Goal: Transaction & Acquisition: Purchase product/service

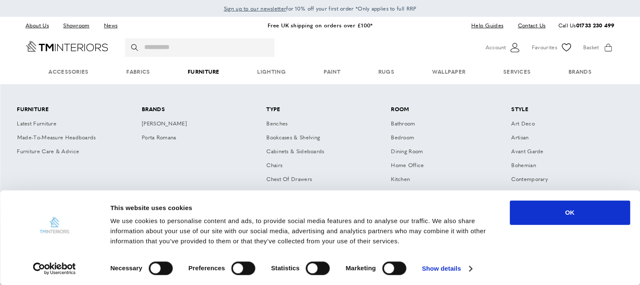
click at [199, 74] on link "Furniture" at bounding box center [203, 72] width 69 height 26
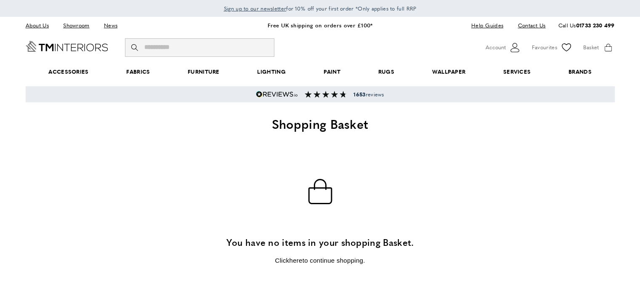
scroll to position [0, 118]
click at [170, 48] on input "Search" at bounding box center [199, 47] width 149 height 19
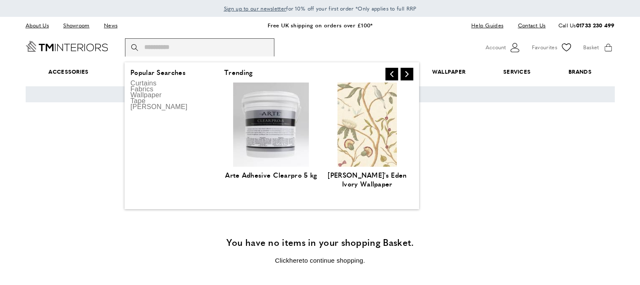
paste input "**********"
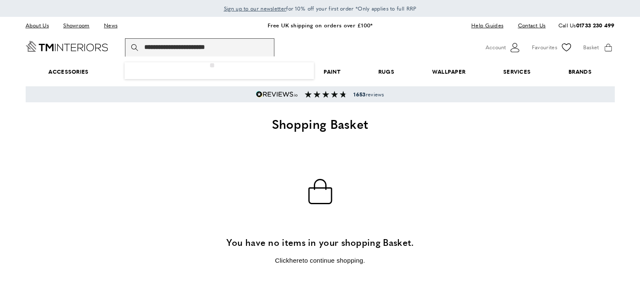
type input "**********"
click at [131, 38] on button "magnifying-glass Search" at bounding box center [135, 47] width 8 height 19
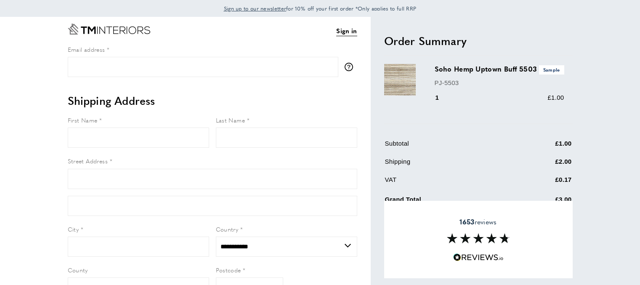
select select "**"
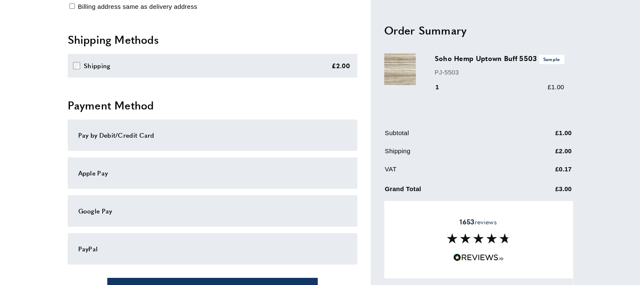
scroll to position [422, 0]
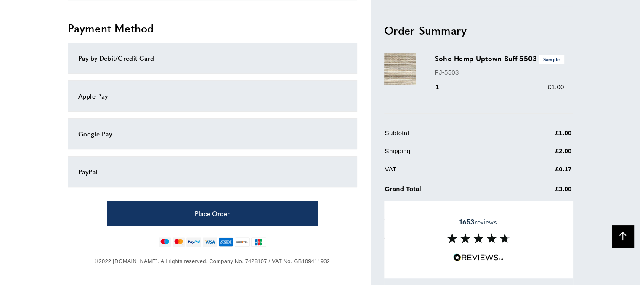
click at [627, 284] on div at bounding box center [320, 286] width 640 height 0
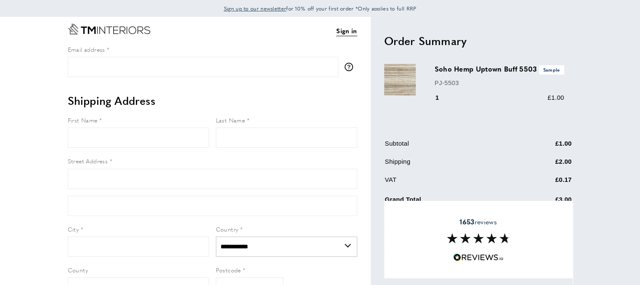
scroll to position [0, 0]
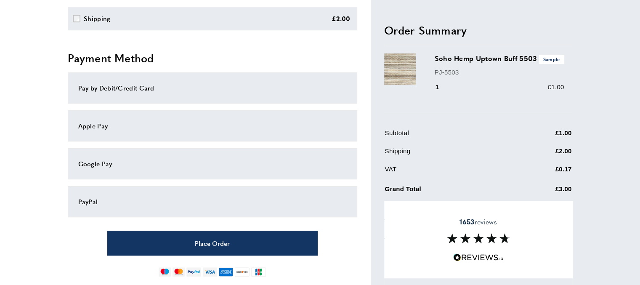
scroll to position [422, 0]
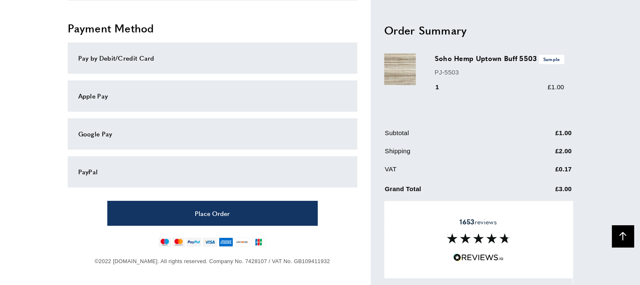
click at [179, 64] on div "Pay by Debit/Credit Card" at bounding box center [212, 57] width 289 height 31
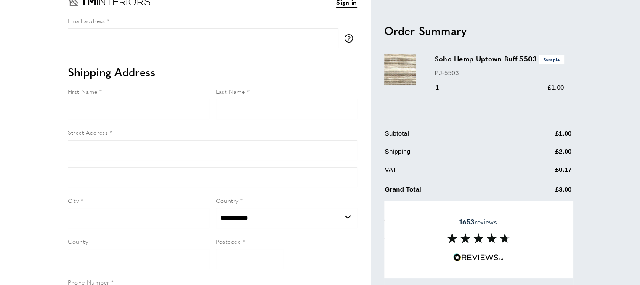
scroll to position [0, 0]
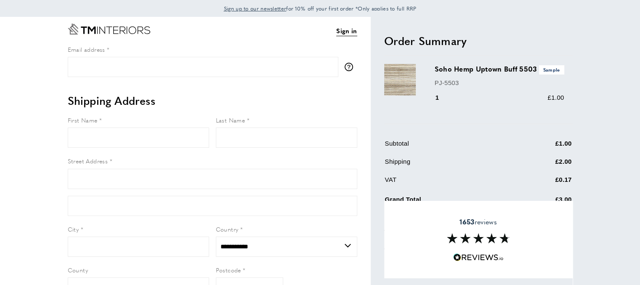
click at [107, 31] on icon "Go to Home page" at bounding box center [109, 29] width 82 height 11
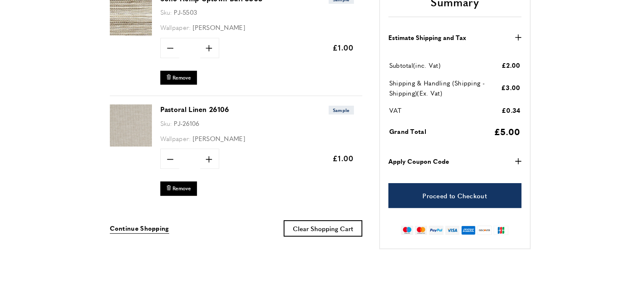
click at [439, 163] on strong "Apply Coupon Code" at bounding box center [418, 161] width 61 height 10
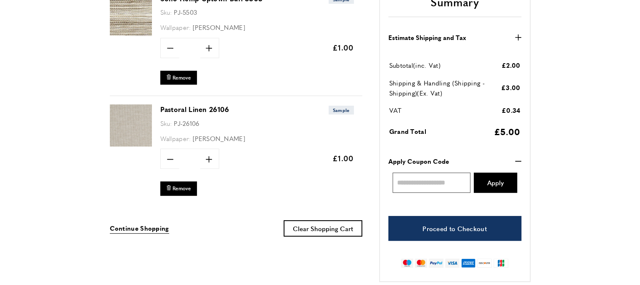
click at [433, 184] on input "Enter discount code" at bounding box center [431, 182] width 78 height 20
drag, startPoint x: 478, startPoint y: 35, endPoint x: 529, endPoint y: 59, distance: 55.5
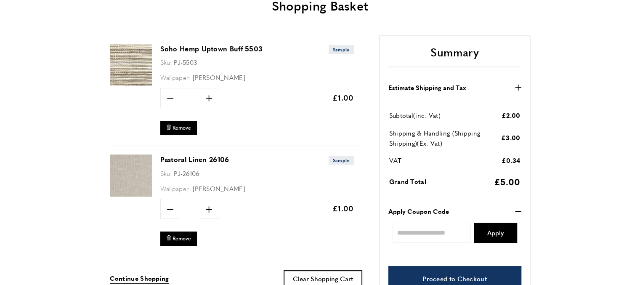
scroll to position [0, 0]
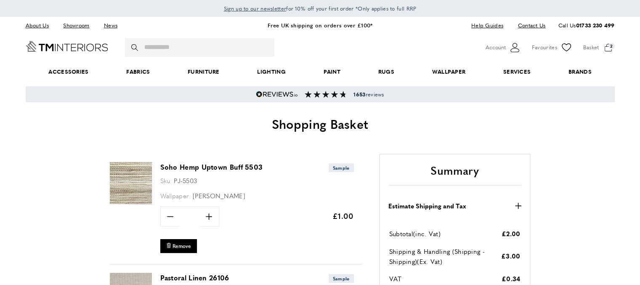
click at [267, 9] on span "Sign up to our newsletter" at bounding box center [255, 9] width 63 height 8
